Goal: Task Accomplishment & Management: Use online tool/utility

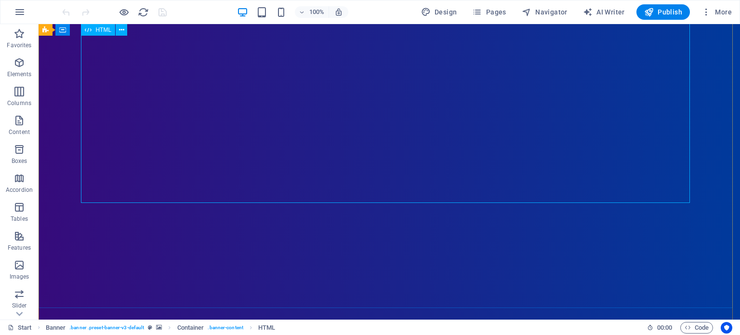
scroll to position [364, 0]
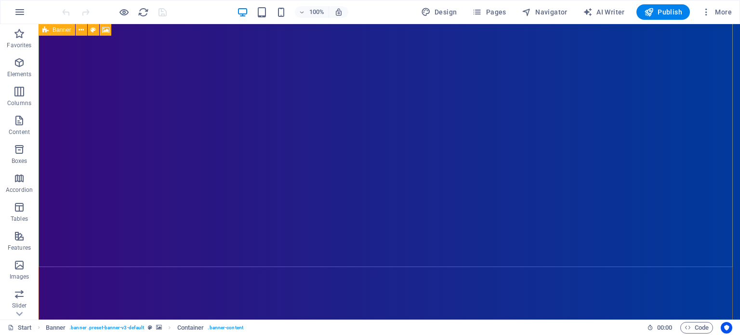
click at [46, 32] on icon at bounding box center [45, 30] width 6 height 12
click at [62, 30] on span "Banner" at bounding box center [61, 30] width 19 height 6
select select "vh"
select select "header"
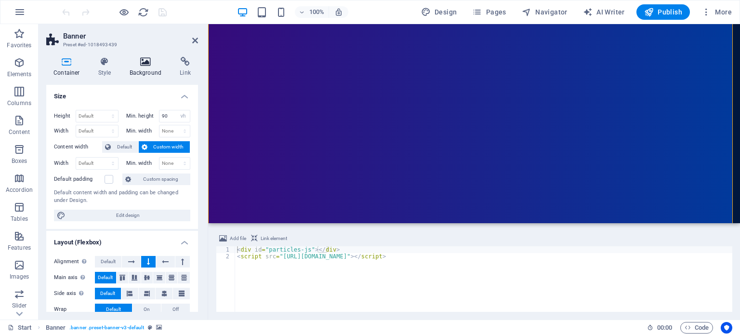
click at [129, 62] on icon at bounding box center [145, 62] width 47 height 10
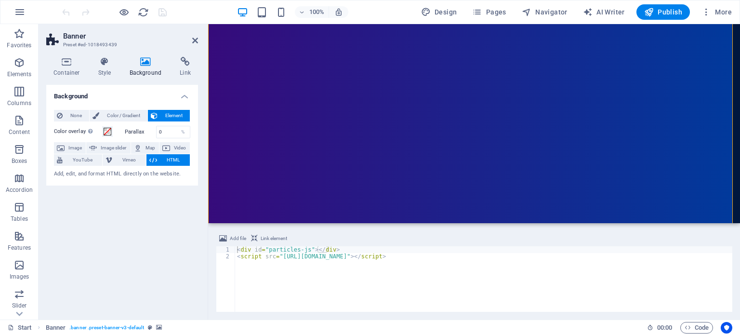
click at [153, 163] on icon at bounding box center [153, 160] width 8 height 12
drag, startPoint x: 279, startPoint y: 256, endPoint x: 474, endPoint y: 257, distance: 194.6
click at [474, 257] on div "< div id = "particles-js" > </ div > < script src = "[URL][DOMAIN_NAME]" > </ s…" at bounding box center [483, 285] width 497 height 79
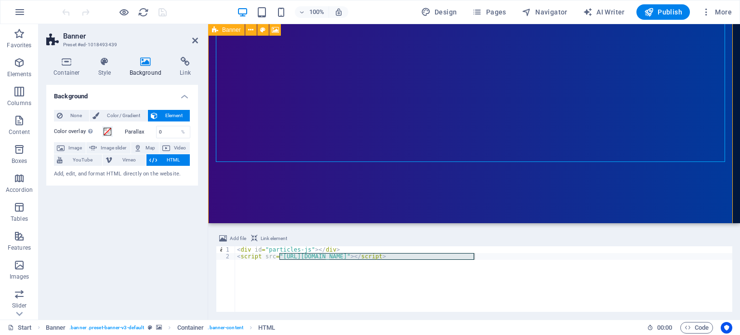
click at [223, 30] on span "Banner" at bounding box center [231, 30] width 19 height 6
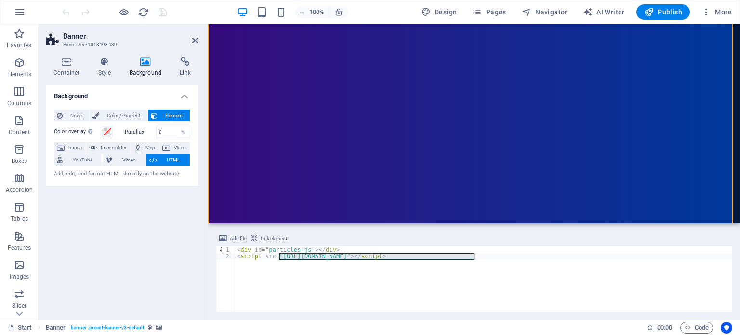
click at [266, 272] on div "< div id = "particles-js" > </ div > < script src = "[URL][DOMAIN_NAME]" > </ s…" at bounding box center [483, 285] width 497 height 79
click at [285, 250] on div "< div id = "particles-js" > </ div > < script src = "[URL][DOMAIN_NAME]" > </ s…" at bounding box center [483, 285] width 497 height 79
click at [299, 249] on div "< div id = "particles-js" > </ div > < script src = "[URL][DOMAIN_NAME]" > </ s…" at bounding box center [483, 285] width 497 height 79
click at [305, 249] on div "< div id = "particles-js" > </ div > < script src = "[URL][DOMAIN_NAME]" > </ s…" at bounding box center [483, 285] width 497 height 79
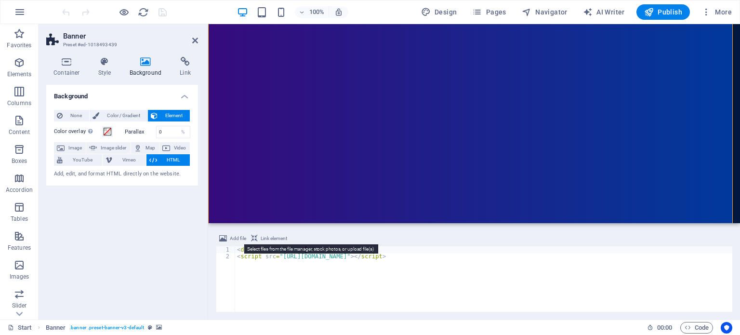
click at [231, 238] on span "Add file" at bounding box center [238, 239] width 16 height 12
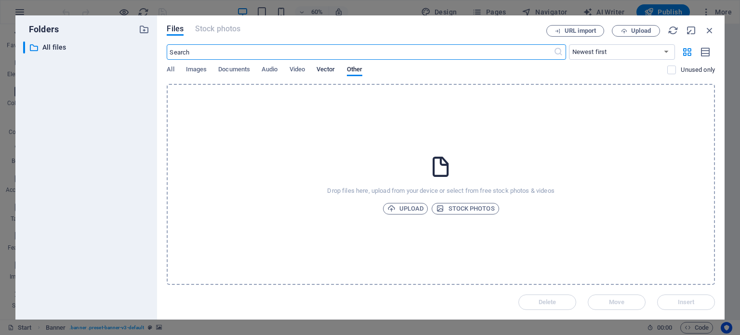
click at [327, 68] on span "Vector" at bounding box center [325, 70] width 19 height 13
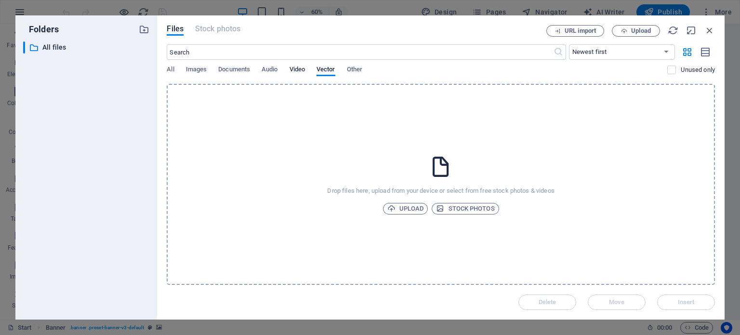
click at [298, 68] on span "Video" at bounding box center [296, 70] width 15 height 13
click at [298, 69] on span "Video" at bounding box center [296, 70] width 15 height 13
click at [707, 29] on icon "button" at bounding box center [709, 30] width 11 height 11
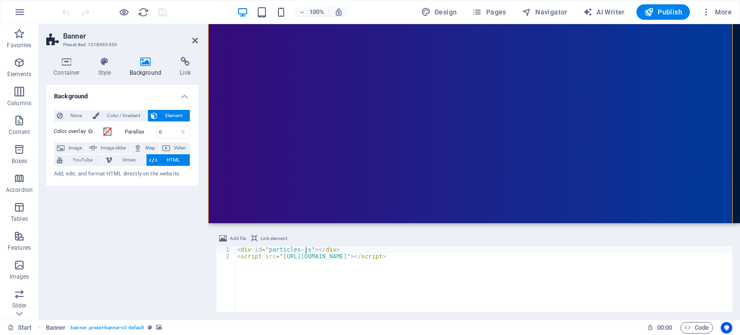
type textarea "<script src="[URL][DOMAIN_NAME]"></script>"
click at [262, 290] on div "< div id = "particles-js" > </ div > < script src = "[URL][DOMAIN_NAME]" > </ s…" at bounding box center [483, 285] width 497 height 79
click at [257, 287] on div "< div id = "particles-js" > </ div > < script src = "[URL][DOMAIN_NAME]" > </ s…" at bounding box center [483, 285] width 497 height 79
click at [17, 13] on icon "button" at bounding box center [20, 12] width 12 height 12
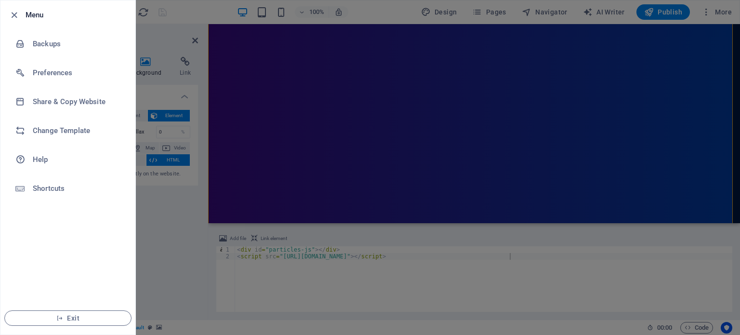
click at [35, 15] on h6 "Menu" at bounding box center [77, 15] width 102 height 12
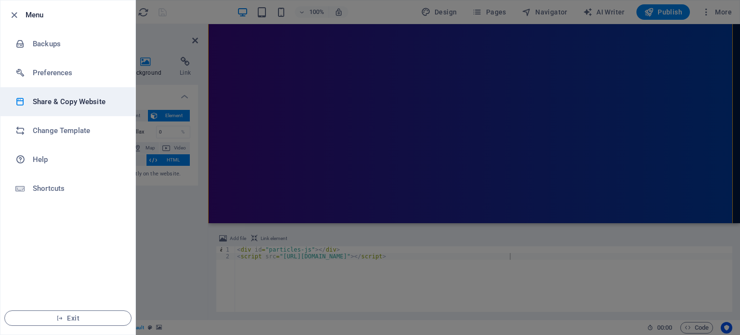
click at [64, 105] on h6 "Share & Copy Website" at bounding box center [77, 102] width 89 height 12
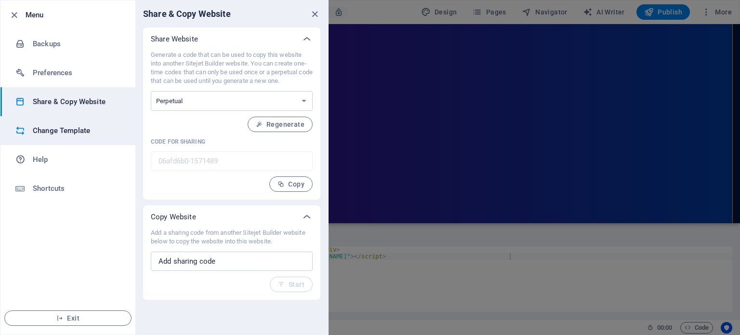
click at [65, 125] on h6 "Change Template" at bounding box center [77, 131] width 89 height 12
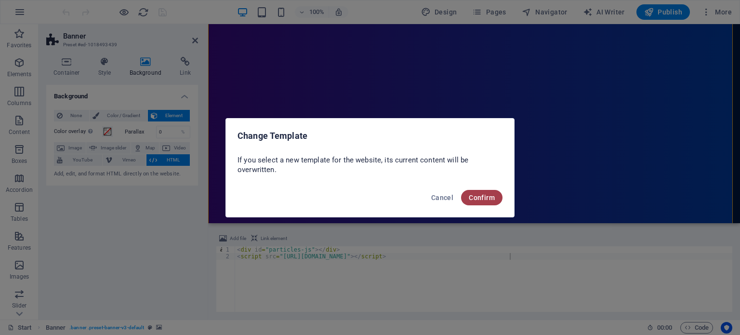
click at [486, 196] on span "Confirm" at bounding box center [482, 198] width 26 height 8
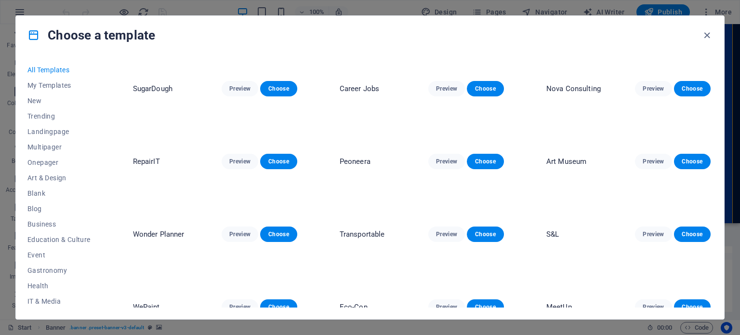
click at [197, 138] on img at bounding box center [215, 139] width 164 height 151
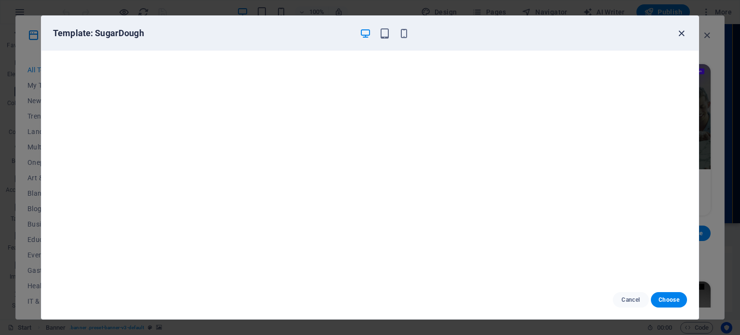
click at [685, 28] on icon "button" at bounding box center [681, 33] width 11 height 11
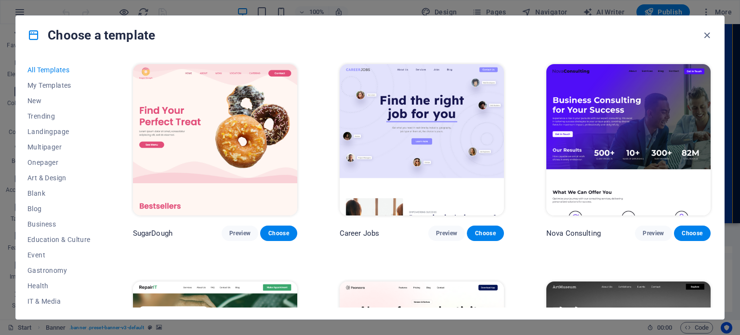
click at [393, 133] on img at bounding box center [422, 139] width 164 height 151
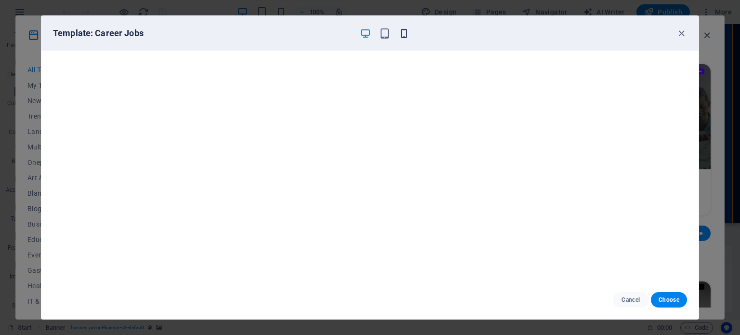
click at [404, 33] on icon "button" at bounding box center [403, 33] width 11 height 11
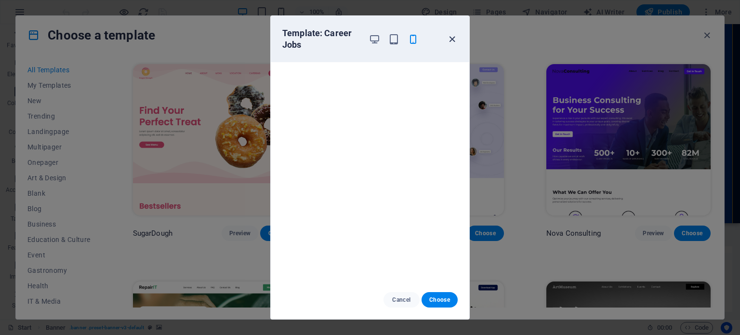
click at [449, 38] on icon "button" at bounding box center [451, 39] width 11 height 11
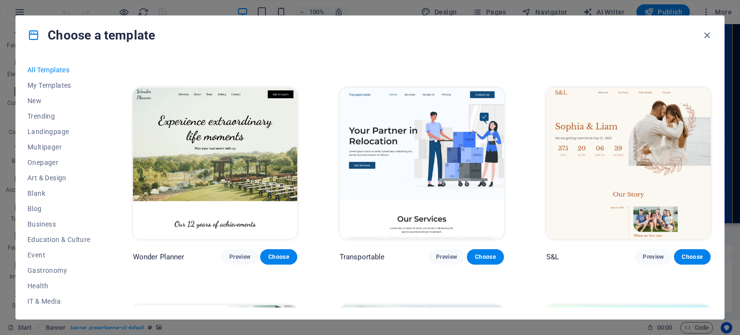
scroll to position [530, 0]
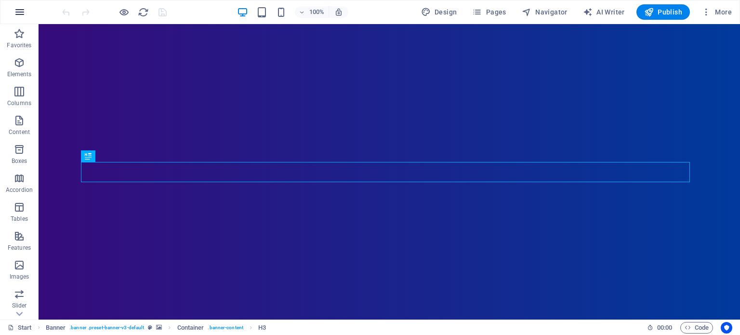
click at [16, 6] on icon "button" at bounding box center [20, 12] width 12 height 12
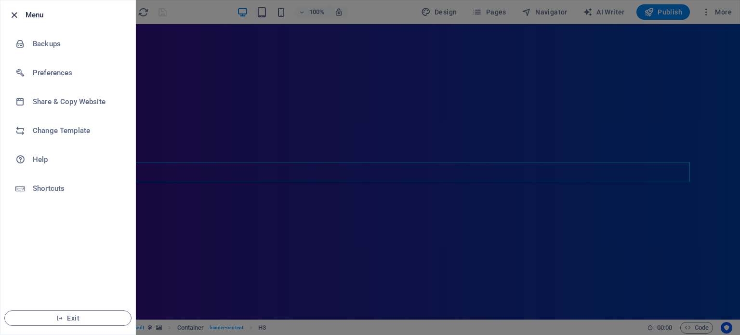
click at [13, 17] on icon "button" at bounding box center [14, 15] width 11 height 11
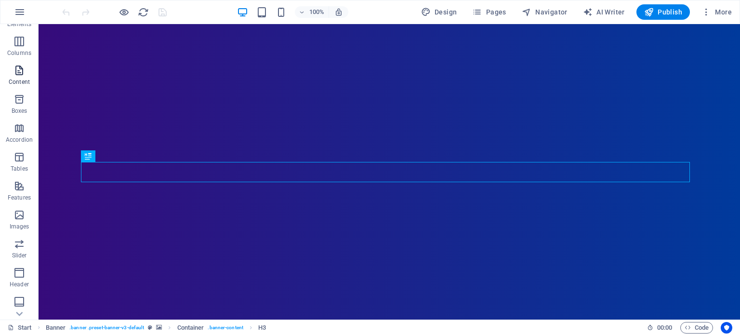
scroll to position [138, 0]
click at [17, 306] on span "Collections" at bounding box center [19, 306] width 39 height 23
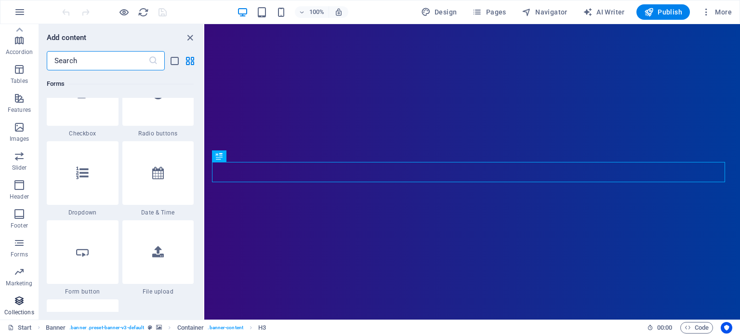
scroll to position [8817, 0]
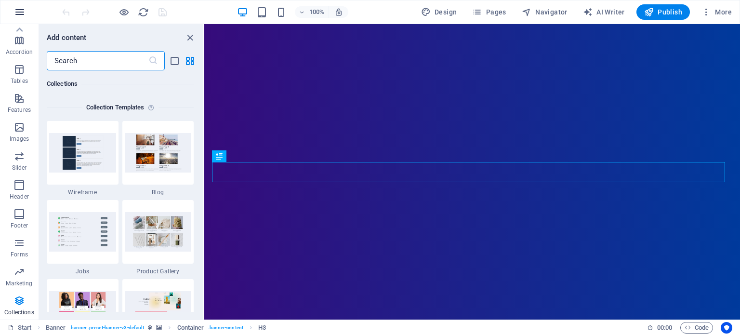
click at [20, 11] on icon "button" at bounding box center [20, 12] width 12 height 12
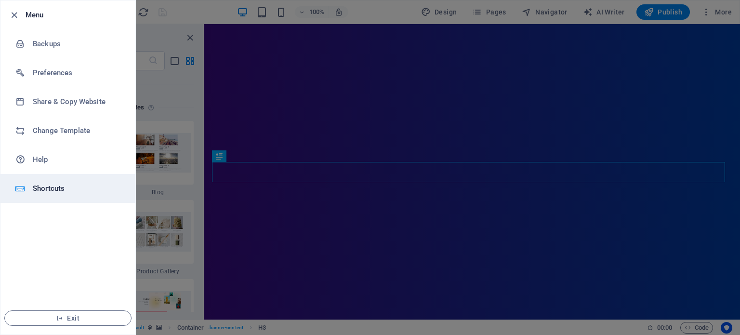
click at [49, 182] on li "Shortcuts" at bounding box center [67, 188] width 135 height 29
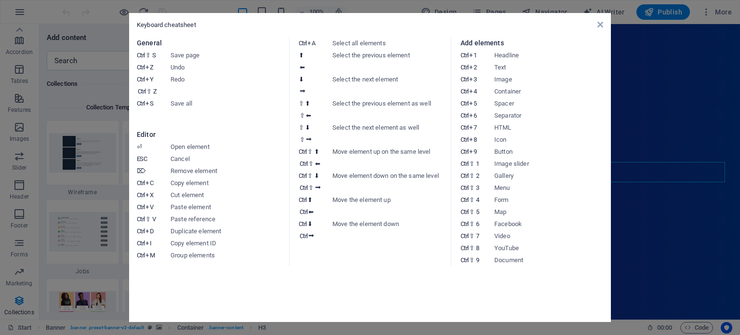
click at [630, 105] on aside "Keyboard cheatsheet General Ctrl ⇧ S Save page Ctrl Z Undo Ctrl Y Ctrl ⇧ Z Redo…" at bounding box center [370, 167] width 740 height 335
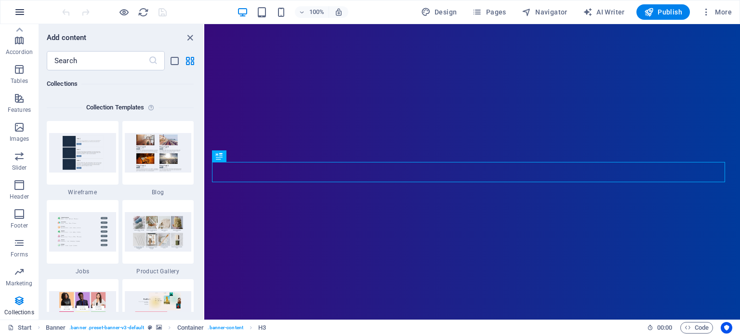
click at [15, 12] on icon "button" at bounding box center [20, 12] width 12 height 12
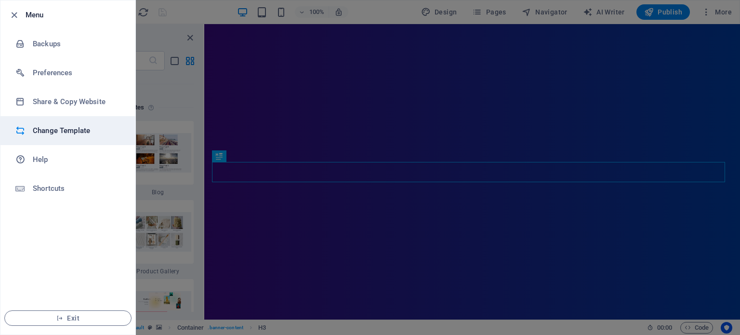
click at [58, 134] on h6 "Change Template" at bounding box center [77, 131] width 89 height 12
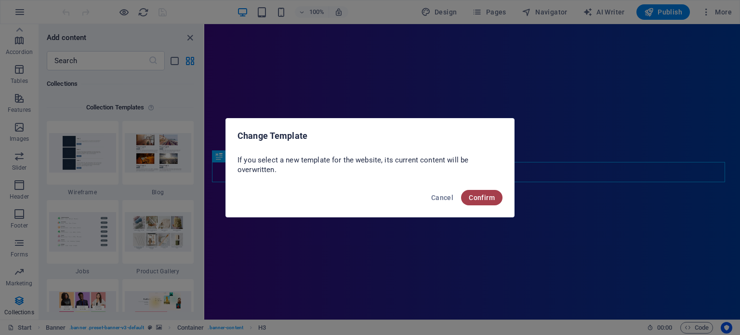
click at [482, 199] on span "Confirm" at bounding box center [482, 198] width 26 height 8
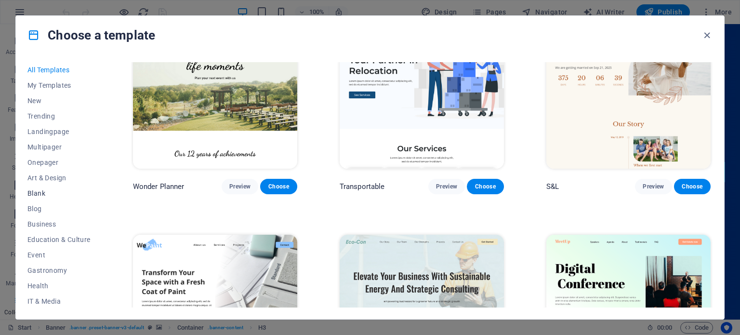
scroll to position [140, 0]
click at [57, 296] on span "Wireframe" at bounding box center [58, 300] width 63 height 8
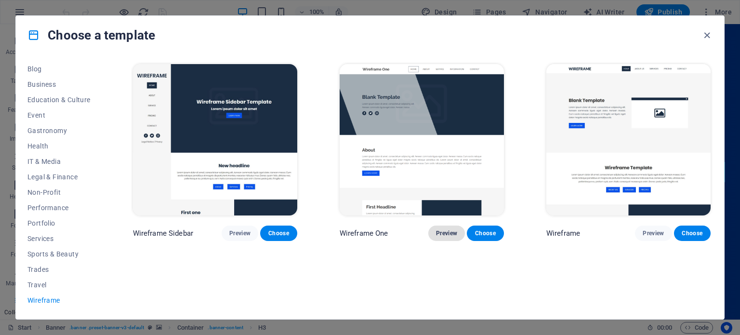
click at [449, 232] on span "Preview" at bounding box center [446, 233] width 21 height 8
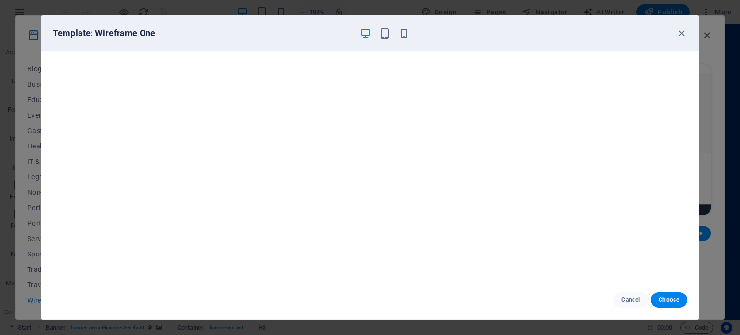
click at [691, 29] on div "Template: Wireframe One" at bounding box center [369, 33] width 657 height 35
click at [682, 31] on icon "button" at bounding box center [681, 33] width 11 height 11
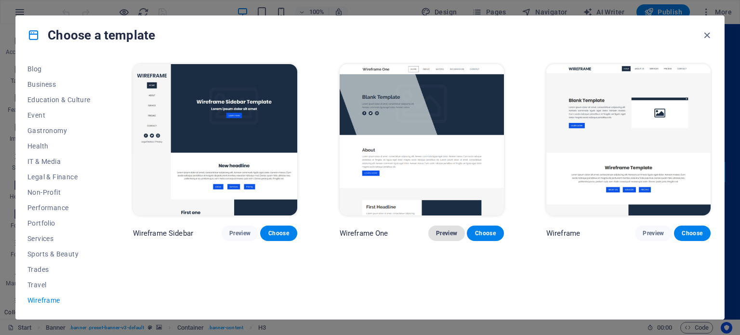
click at [449, 237] on button "Preview" at bounding box center [446, 232] width 37 height 15
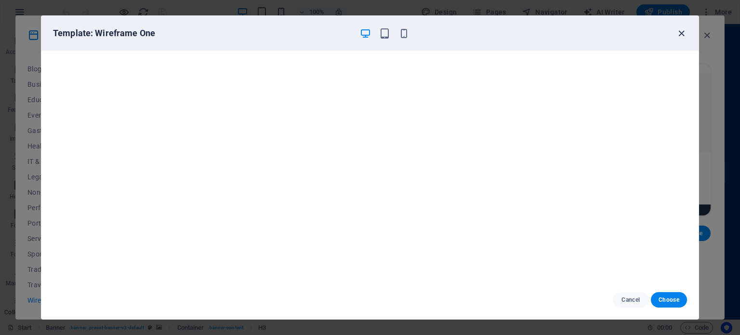
click at [680, 29] on icon "button" at bounding box center [681, 33] width 11 height 11
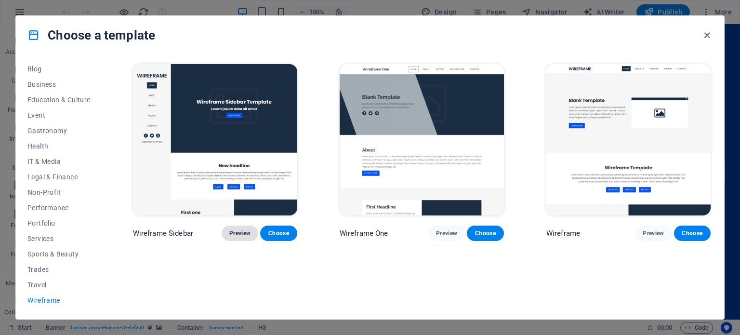
click at [235, 229] on span "Preview" at bounding box center [239, 233] width 21 height 8
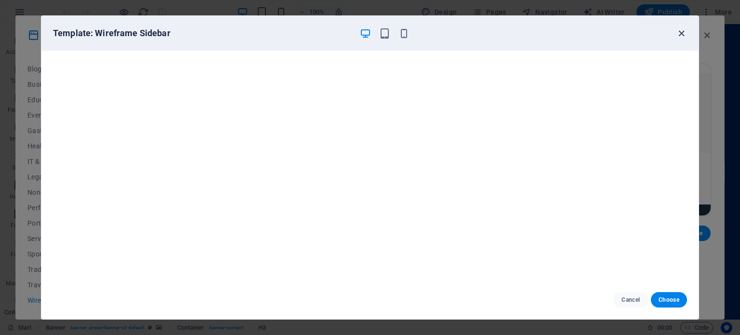
click at [681, 31] on icon "button" at bounding box center [681, 33] width 11 height 11
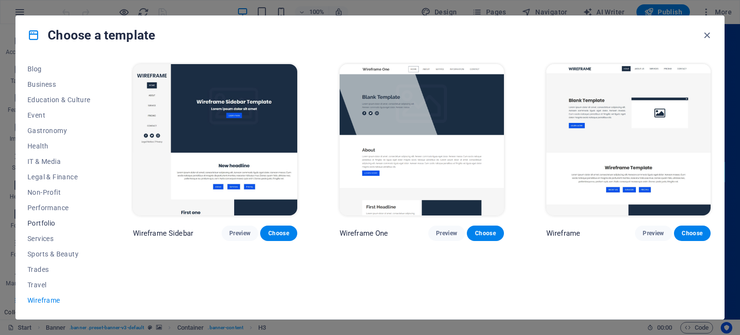
click at [46, 223] on span "Portfolio" at bounding box center [58, 223] width 63 height 8
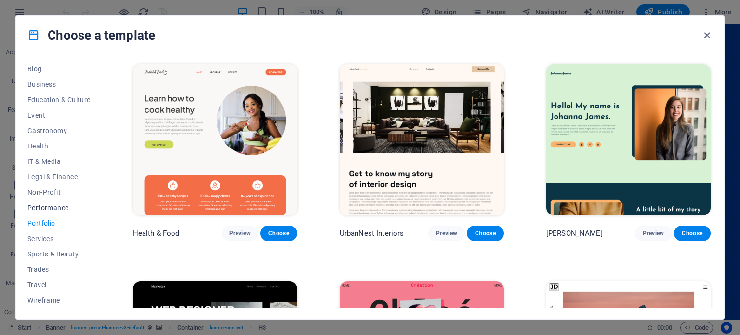
click at [52, 207] on span "Performance" at bounding box center [58, 208] width 63 height 8
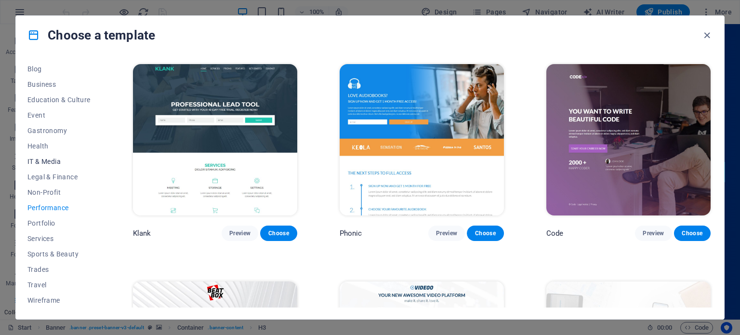
click at [57, 161] on span "IT & Media" at bounding box center [58, 161] width 63 height 8
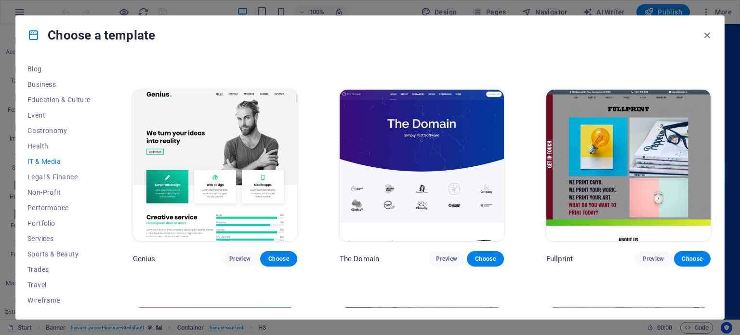
scroll to position [437, 0]
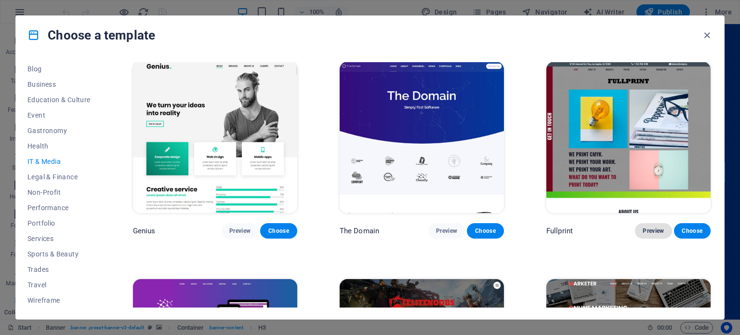
click at [657, 228] on span "Preview" at bounding box center [652, 231] width 21 height 8
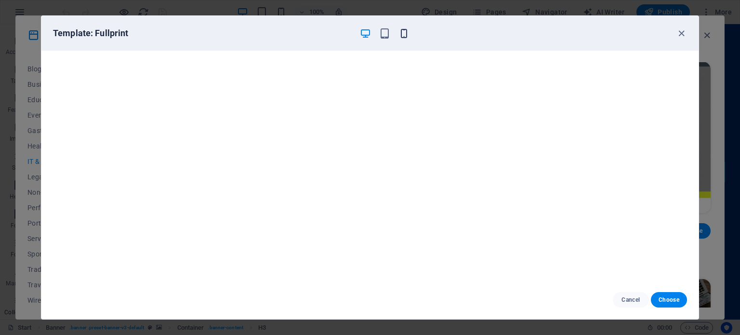
click at [407, 30] on icon "button" at bounding box center [403, 33] width 11 height 11
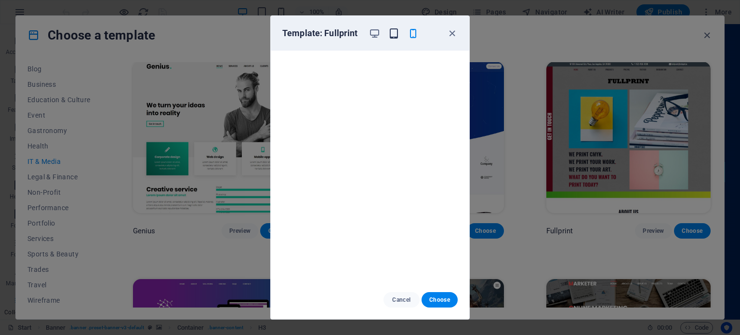
click at [391, 30] on icon "button" at bounding box center [393, 33] width 11 height 11
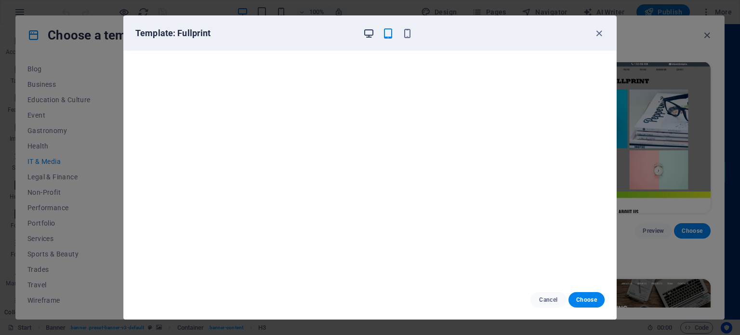
click at [366, 32] on icon "button" at bounding box center [368, 33] width 11 height 11
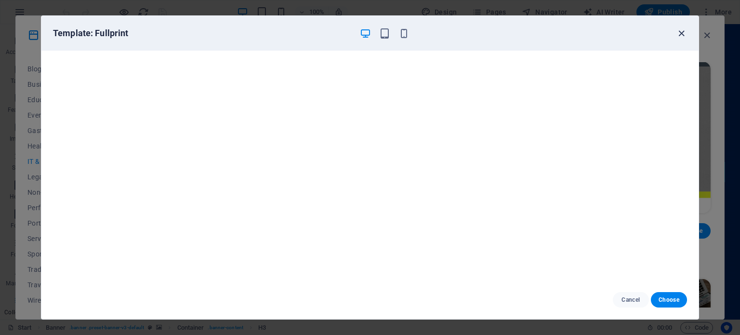
click at [682, 32] on icon "button" at bounding box center [681, 33] width 11 height 11
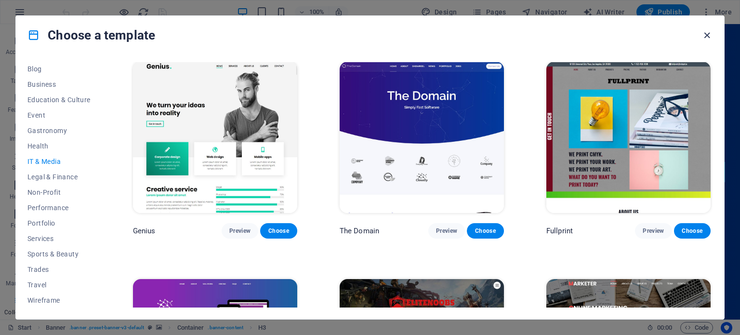
click at [707, 35] on icon "button" at bounding box center [706, 35] width 11 height 11
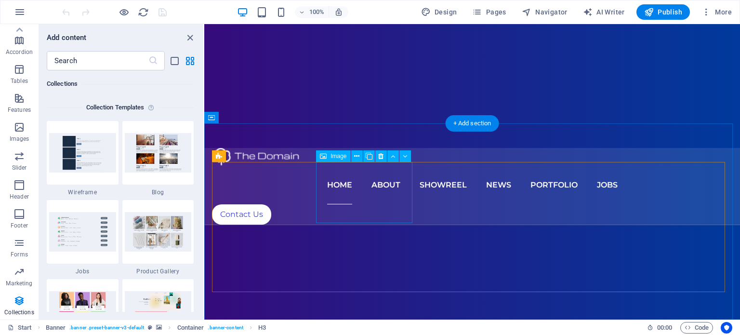
scroll to position [604, 0]
